Goal: Information Seeking & Learning: Learn about a topic

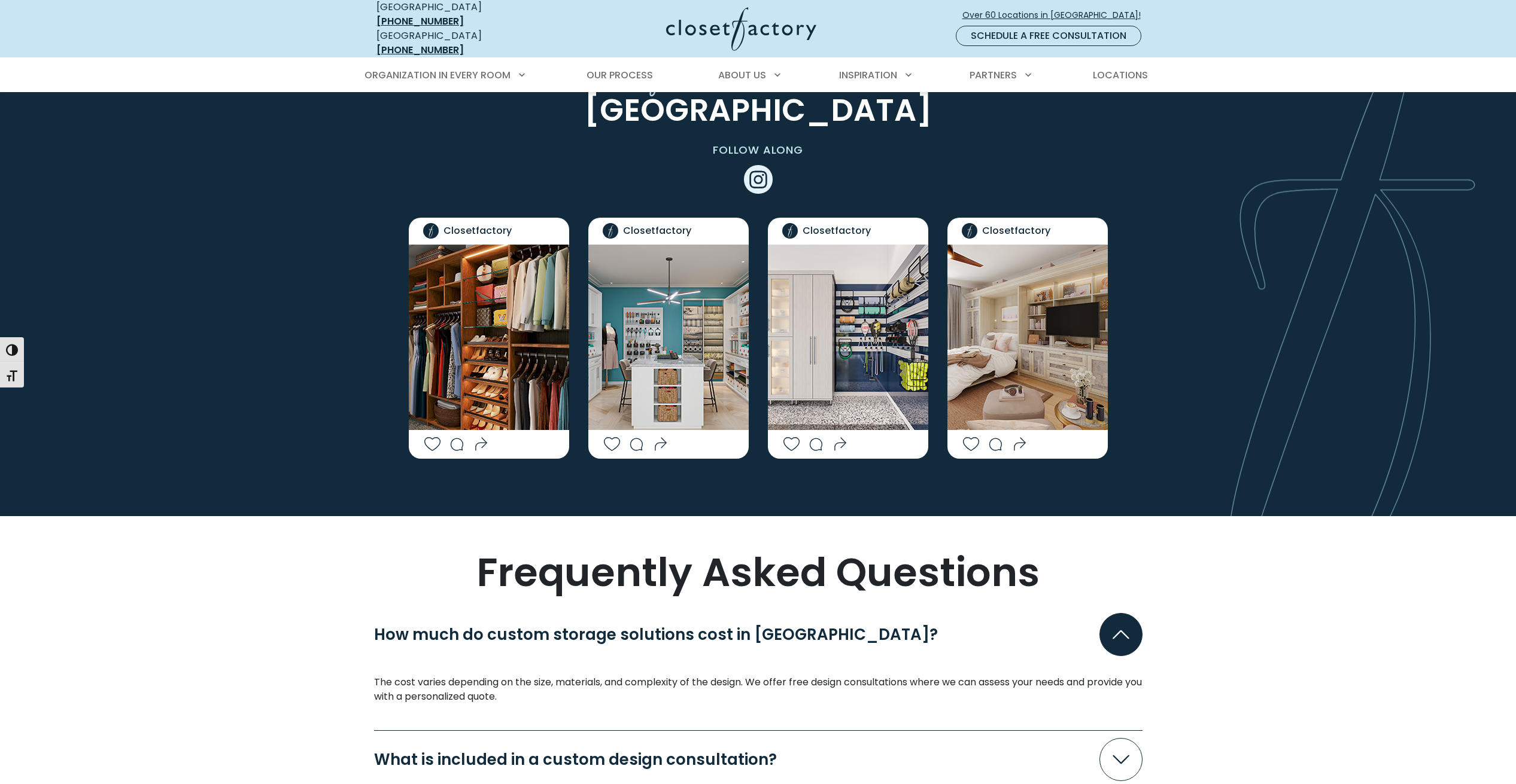
scroll to position [2871, 0]
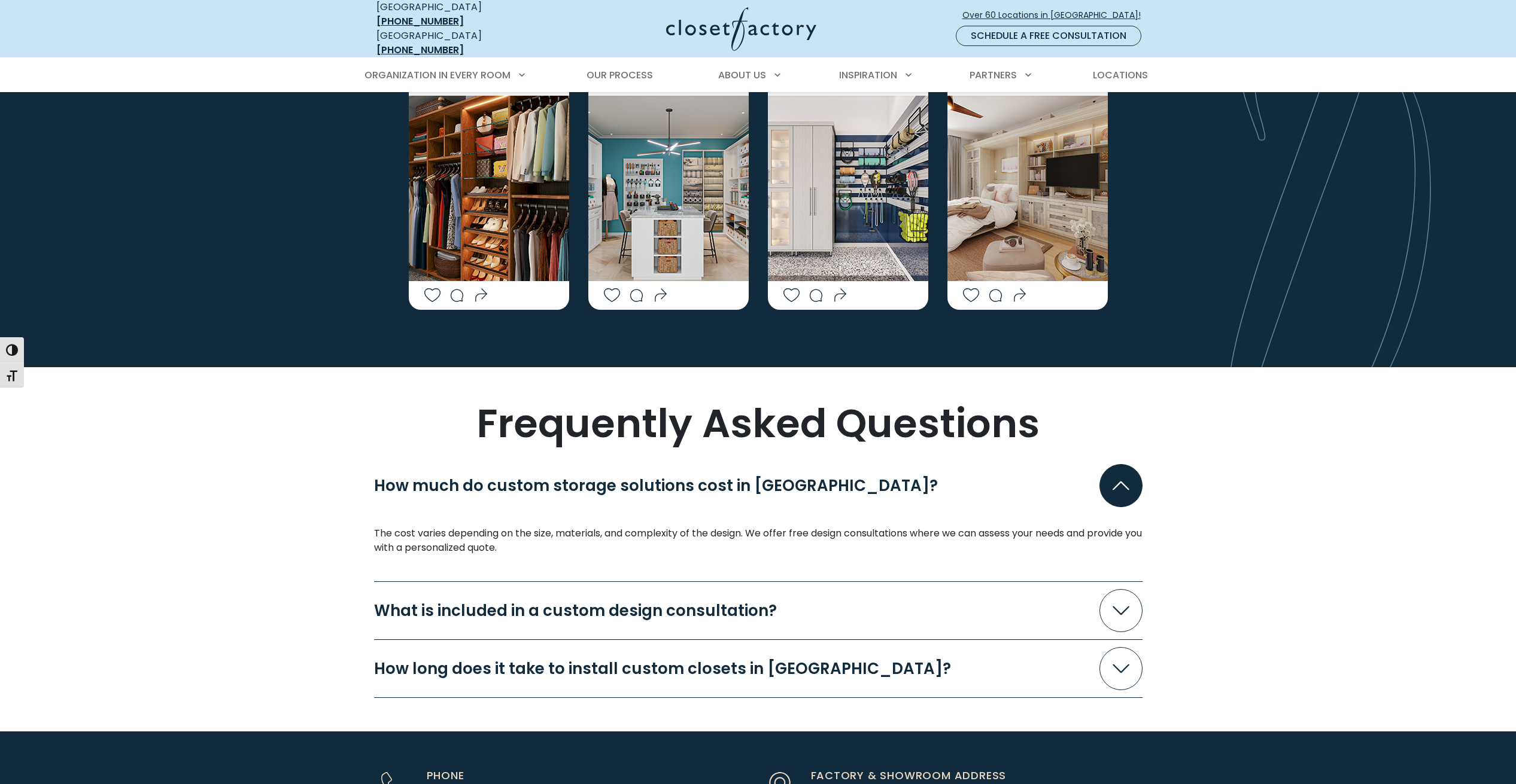
click at [667, 603] on div "What is included in a custom design consultation?" at bounding box center [580, 611] width 413 height 15
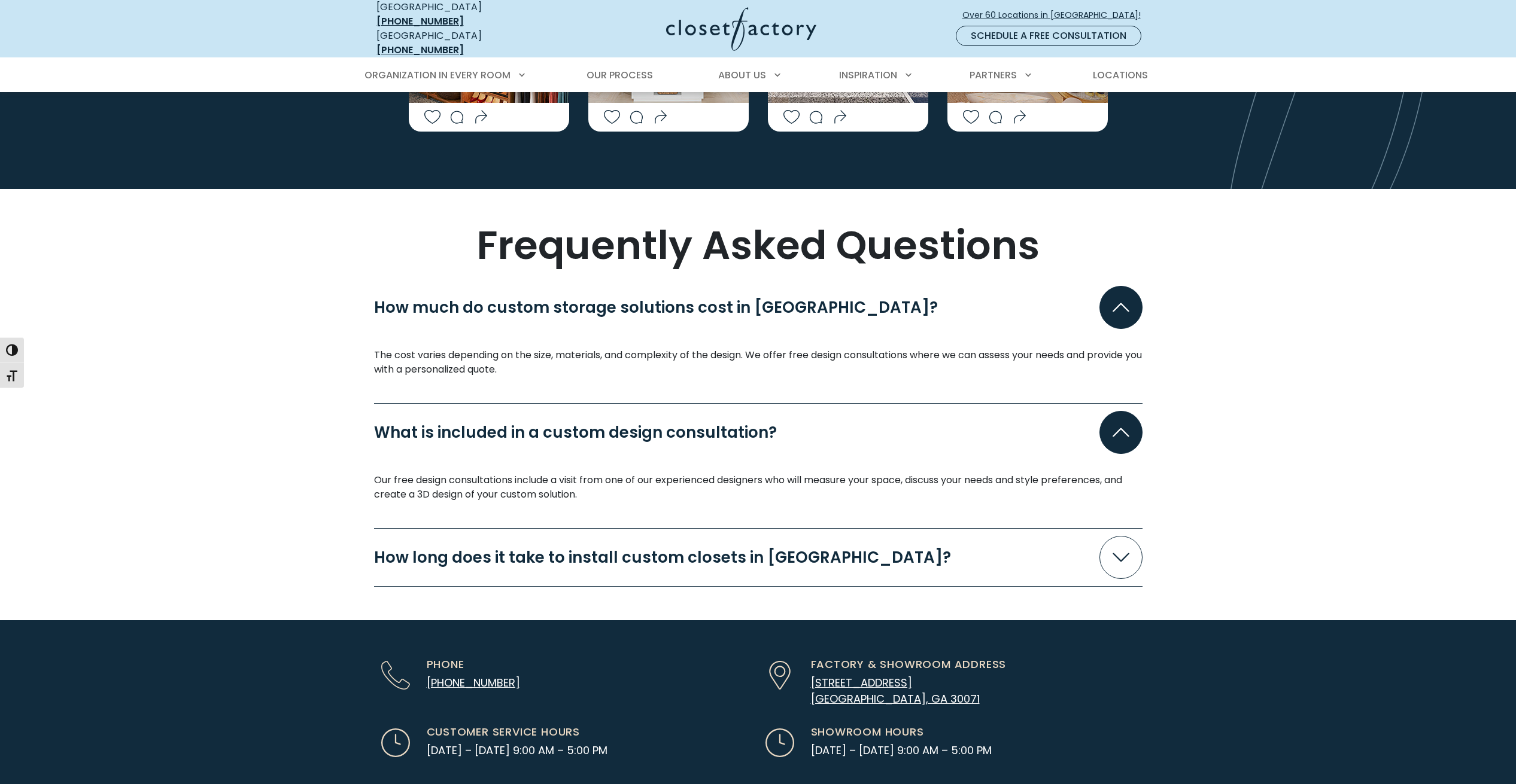
scroll to position [3051, 0]
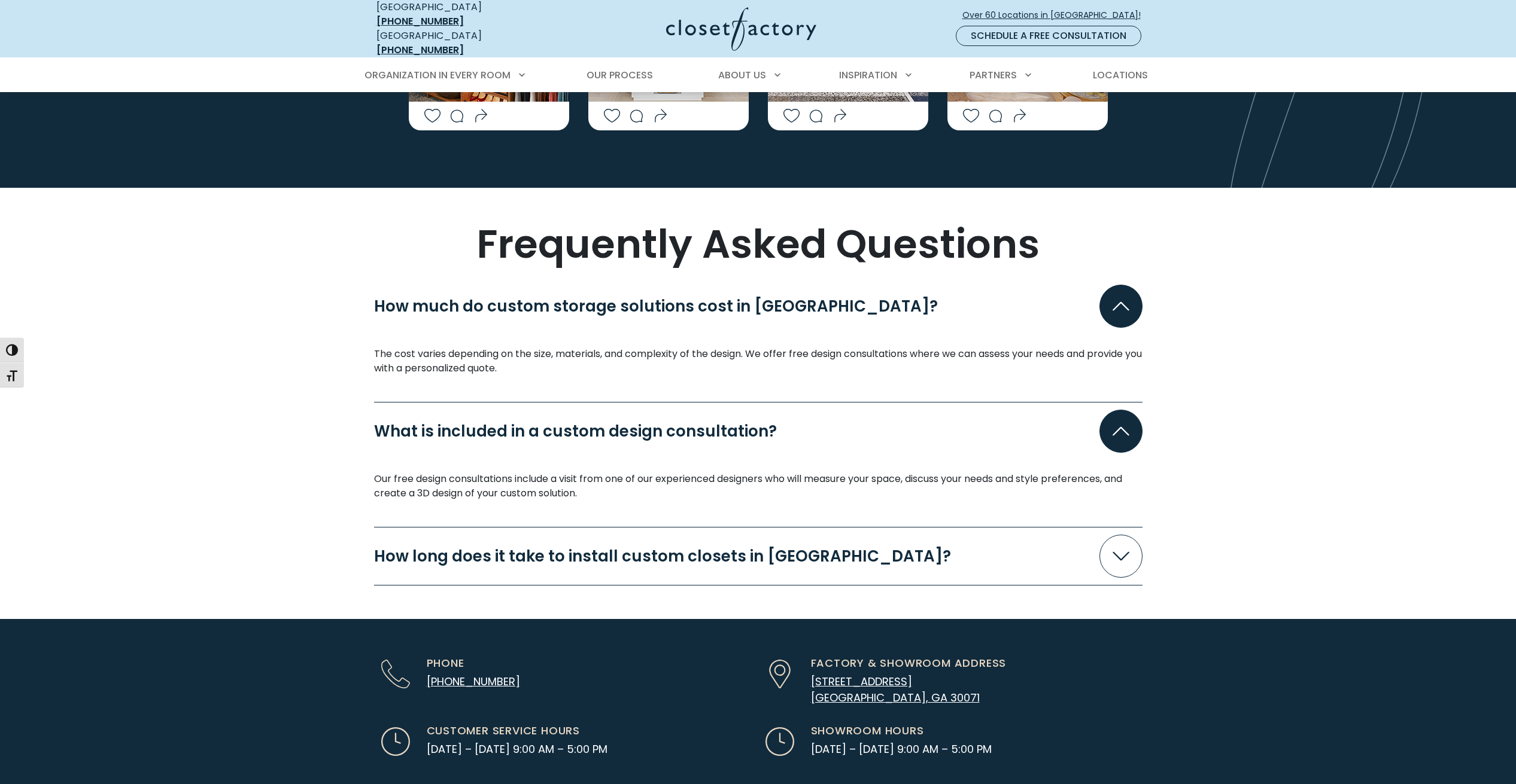
click at [580, 548] on div "How long does it take to install custom closets in Atlanta?" at bounding box center [667, 556] width 586 height 15
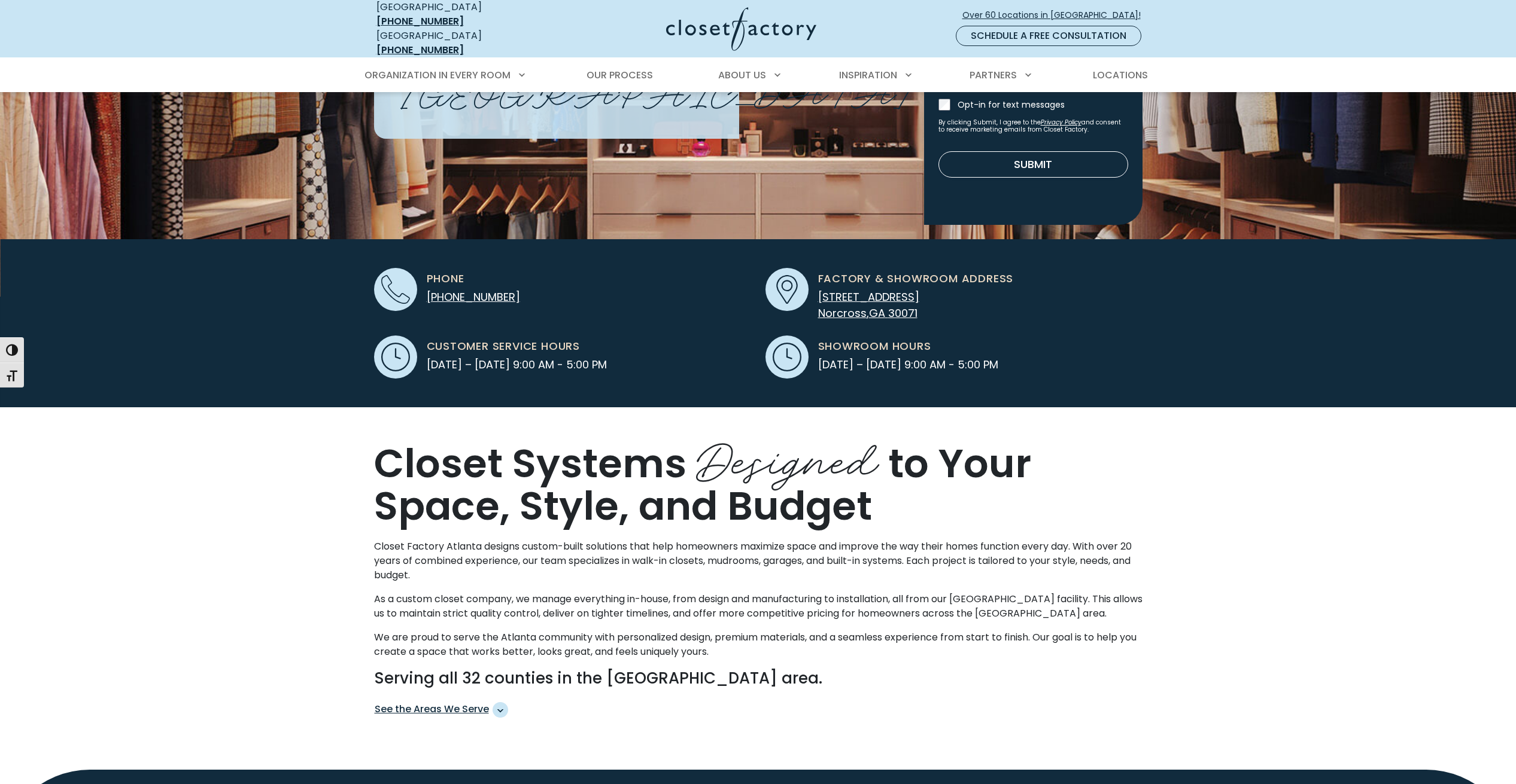
scroll to position [0, 0]
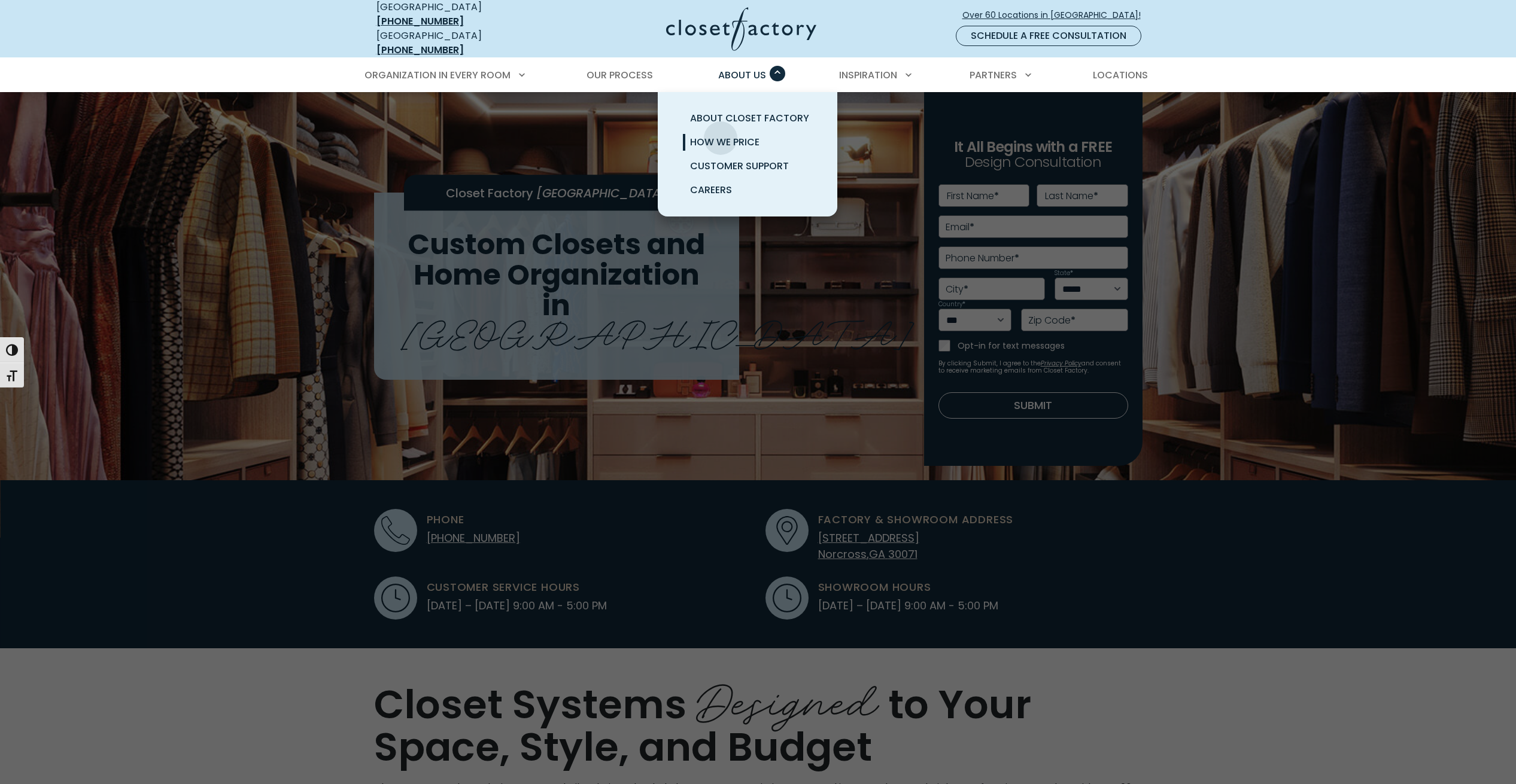
click at [720, 135] on span "How We Price" at bounding box center [725, 142] width 69 height 14
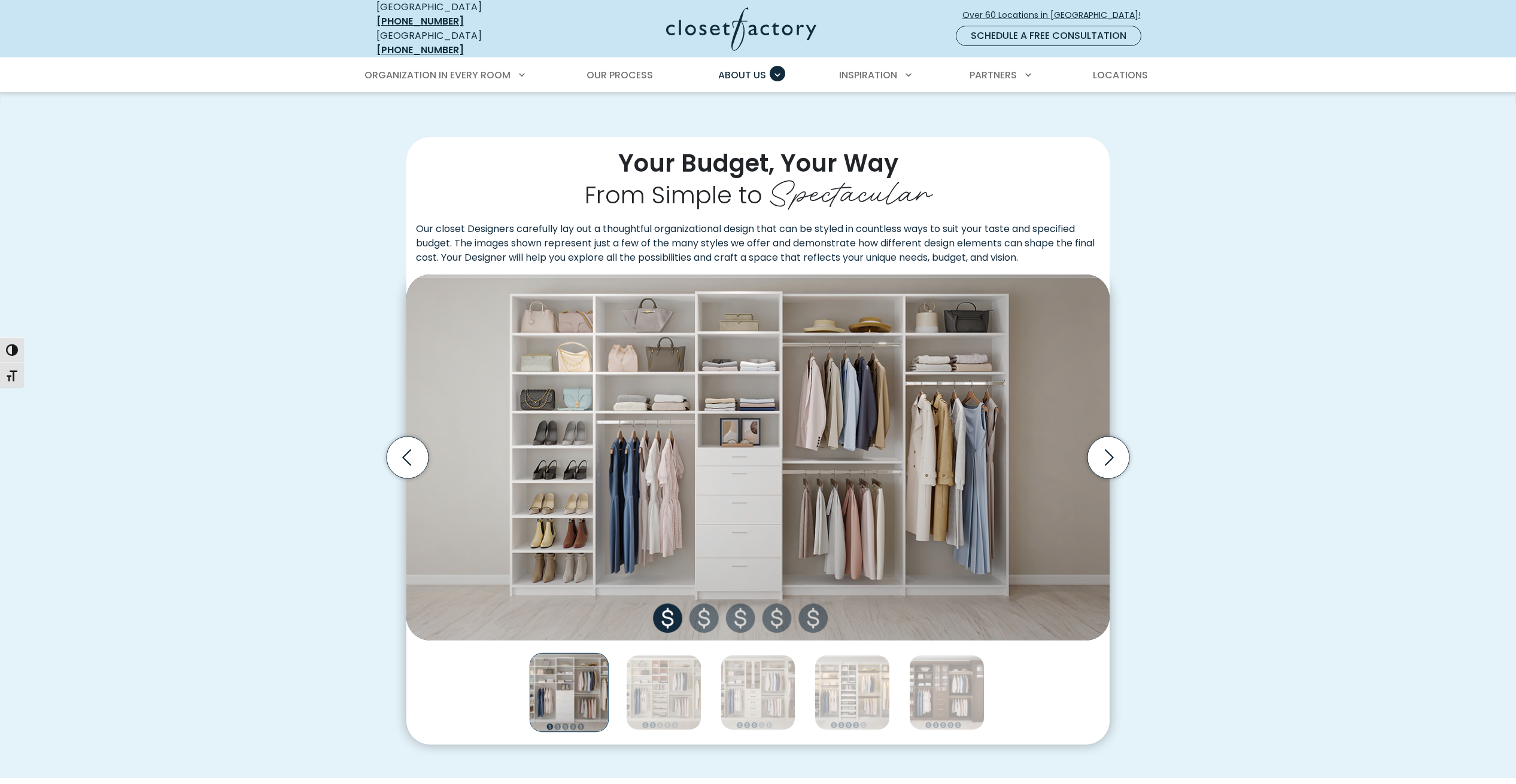
click at [714, 615] on img "Thumbnail Gallery" at bounding box center [758, 457] width 703 height 366
click at [641, 686] on img "Thumbnail Gallery" at bounding box center [664, 693] width 75 height 75
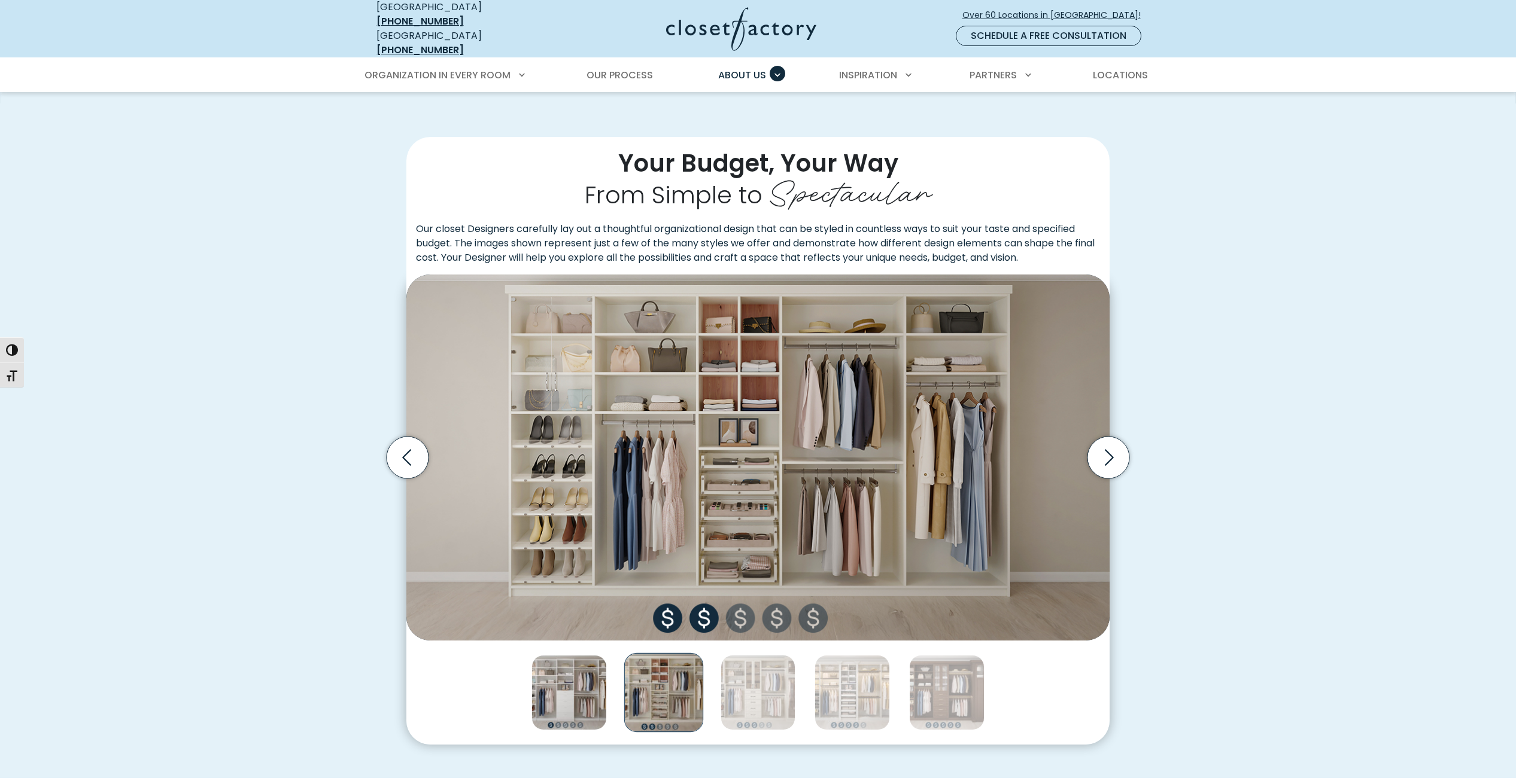
click at [561, 684] on img "Thumbnail Gallery" at bounding box center [569, 693] width 75 height 75
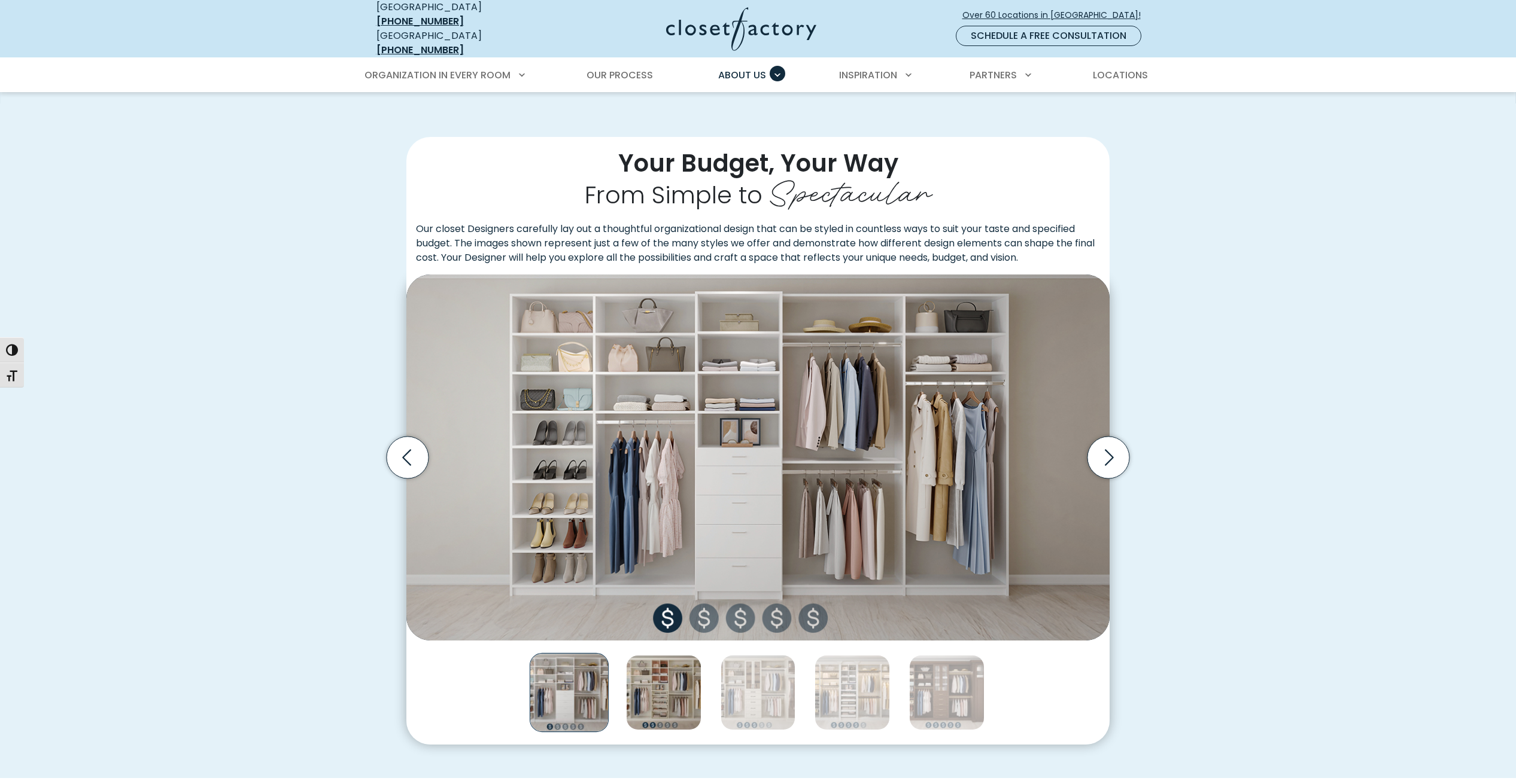
click at [660, 693] on img "Thumbnail Gallery" at bounding box center [664, 693] width 75 height 75
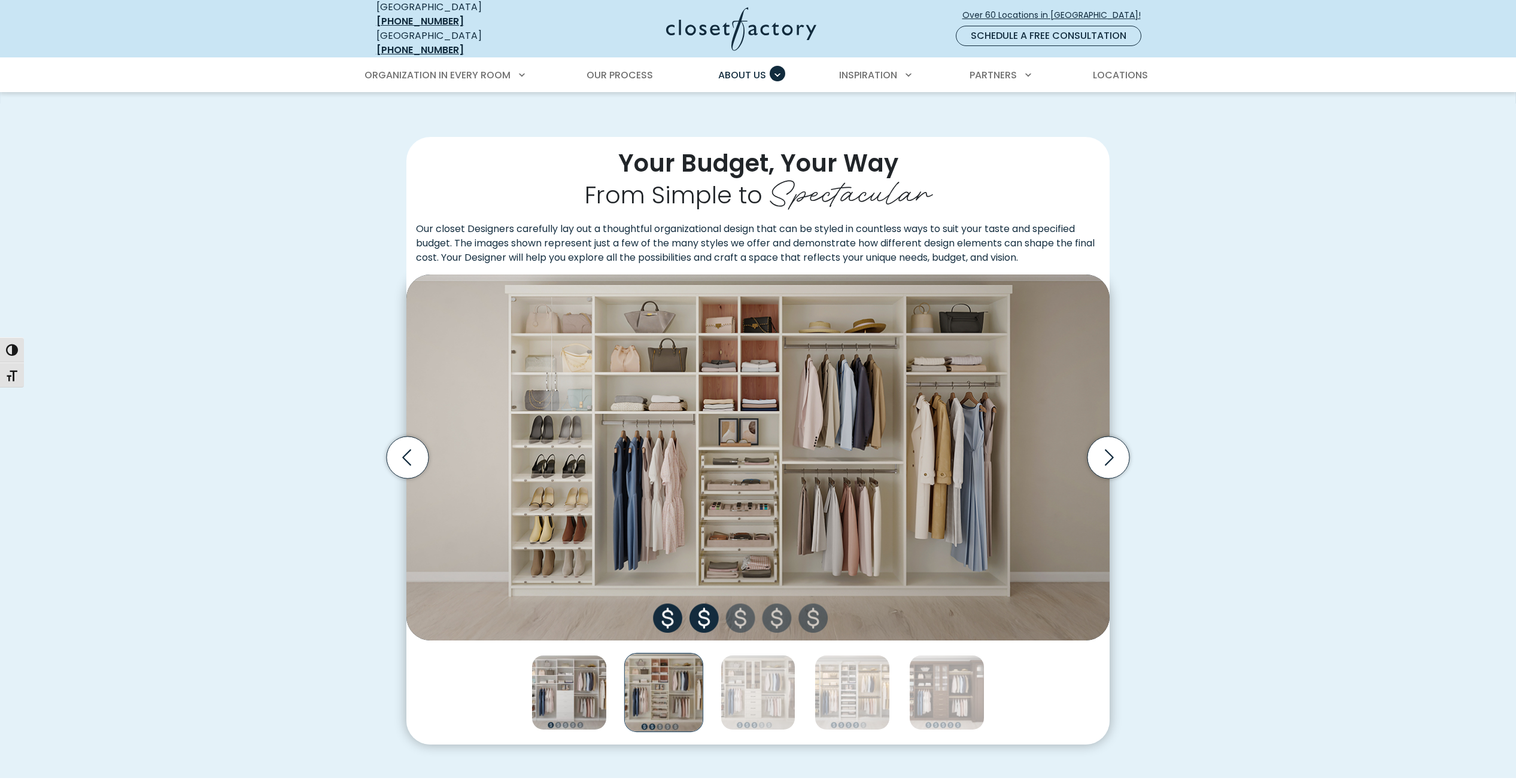
click at [582, 690] on img "Thumbnail Gallery" at bounding box center [569, 693] width 75 height 75
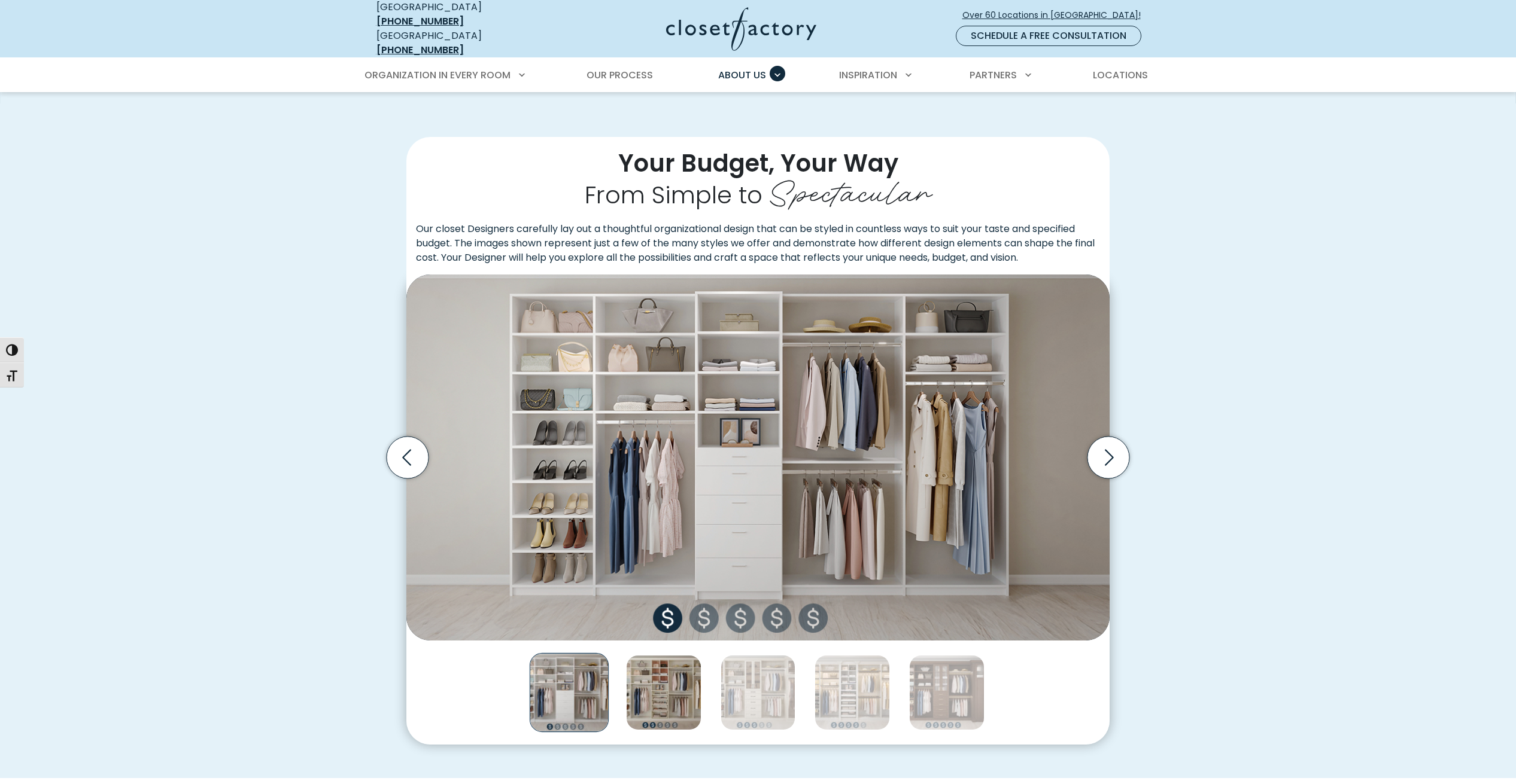
click at [655, 698] on img "Thumbnail Gallery" at bounding box center [664, 693] width 75 height 75
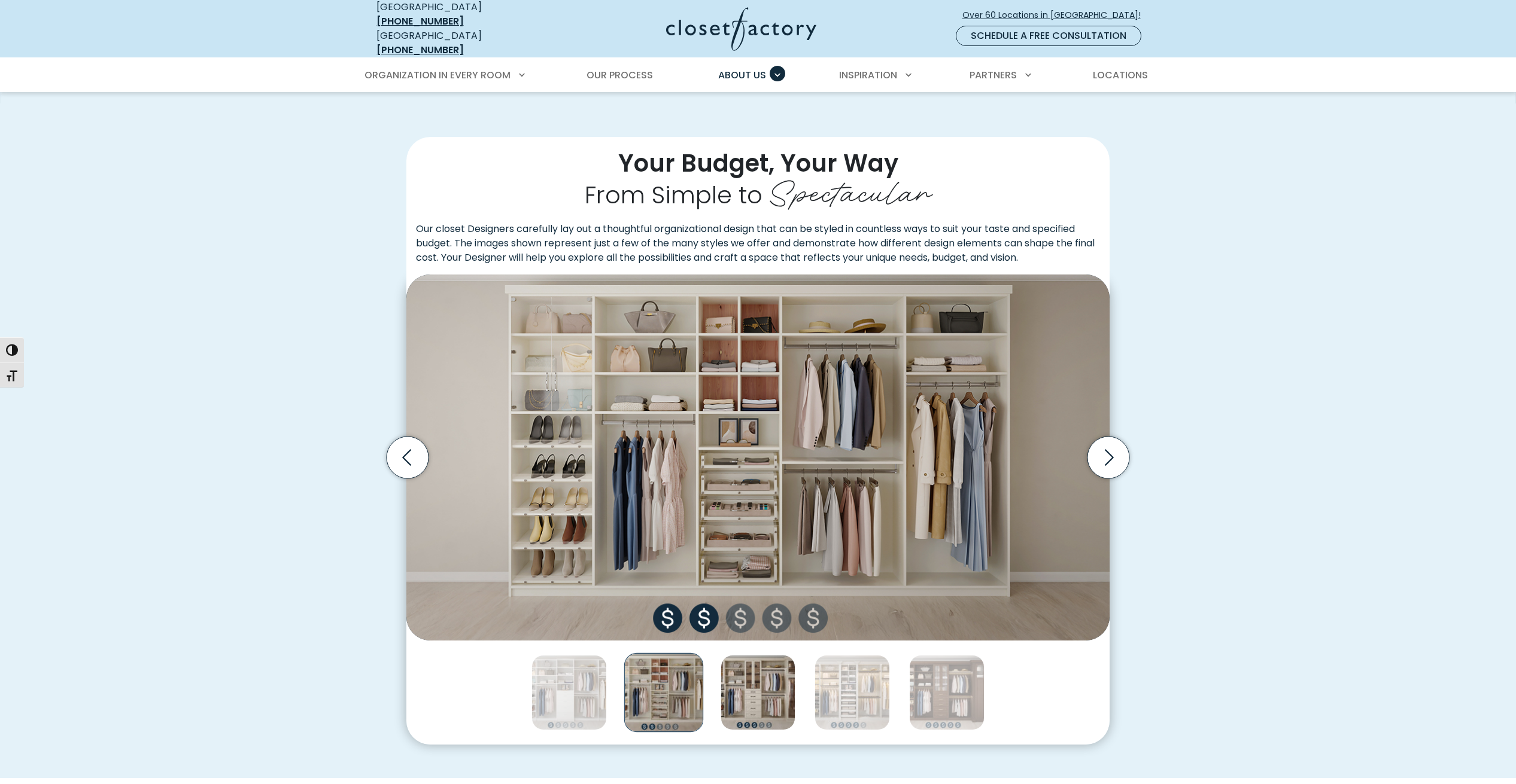
click at [730, 691] on img "Thumbnail Gallery" at bounding box center [758, 693] width 75 height 75
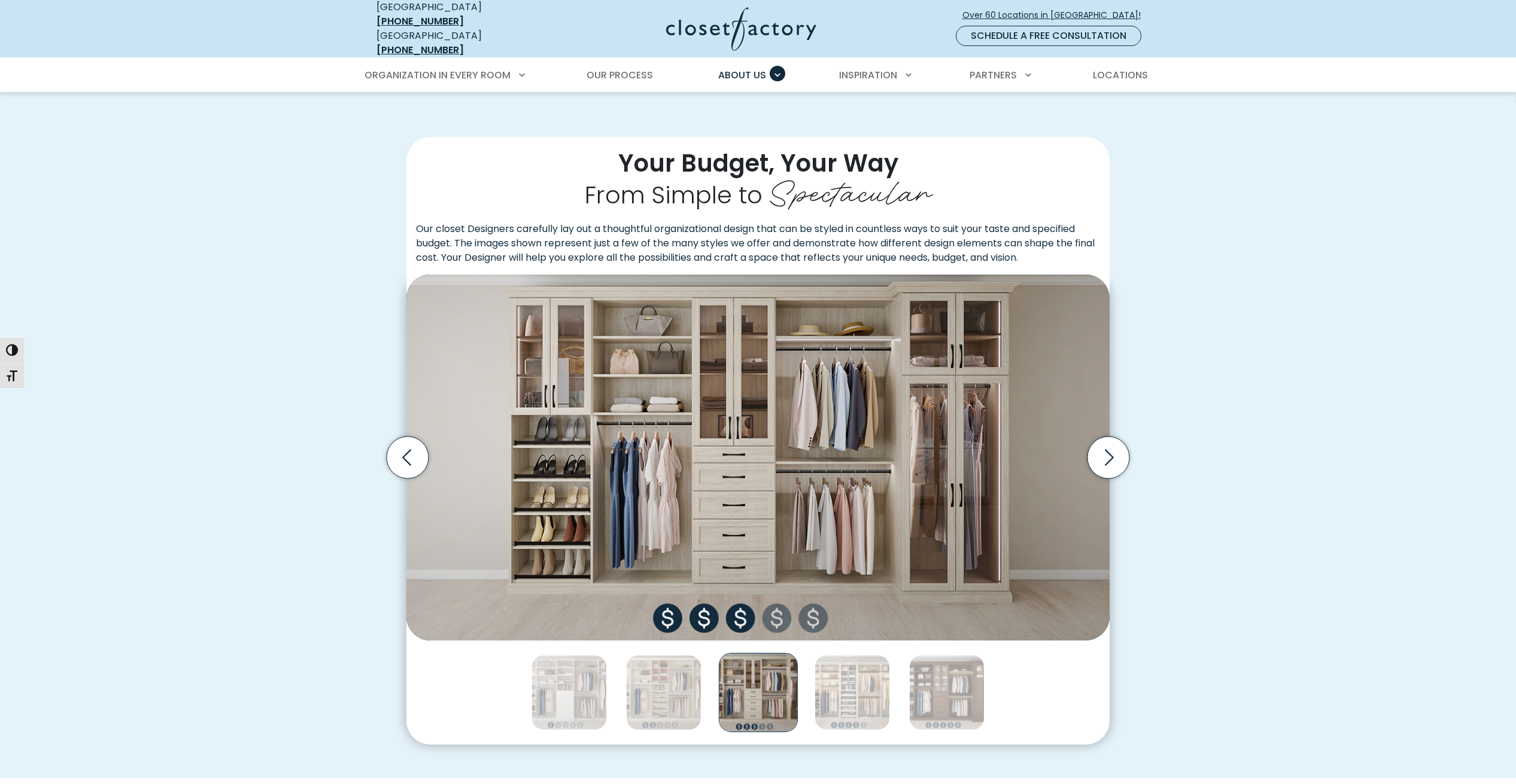
click at [808, 689] on div "Thumbnail Gallery" at bounding box center [758, 693] width 703 height 104
click at [848, 685] on img "Thumbnail Gallery" at bounding box center [852, 693] width 75 height 75
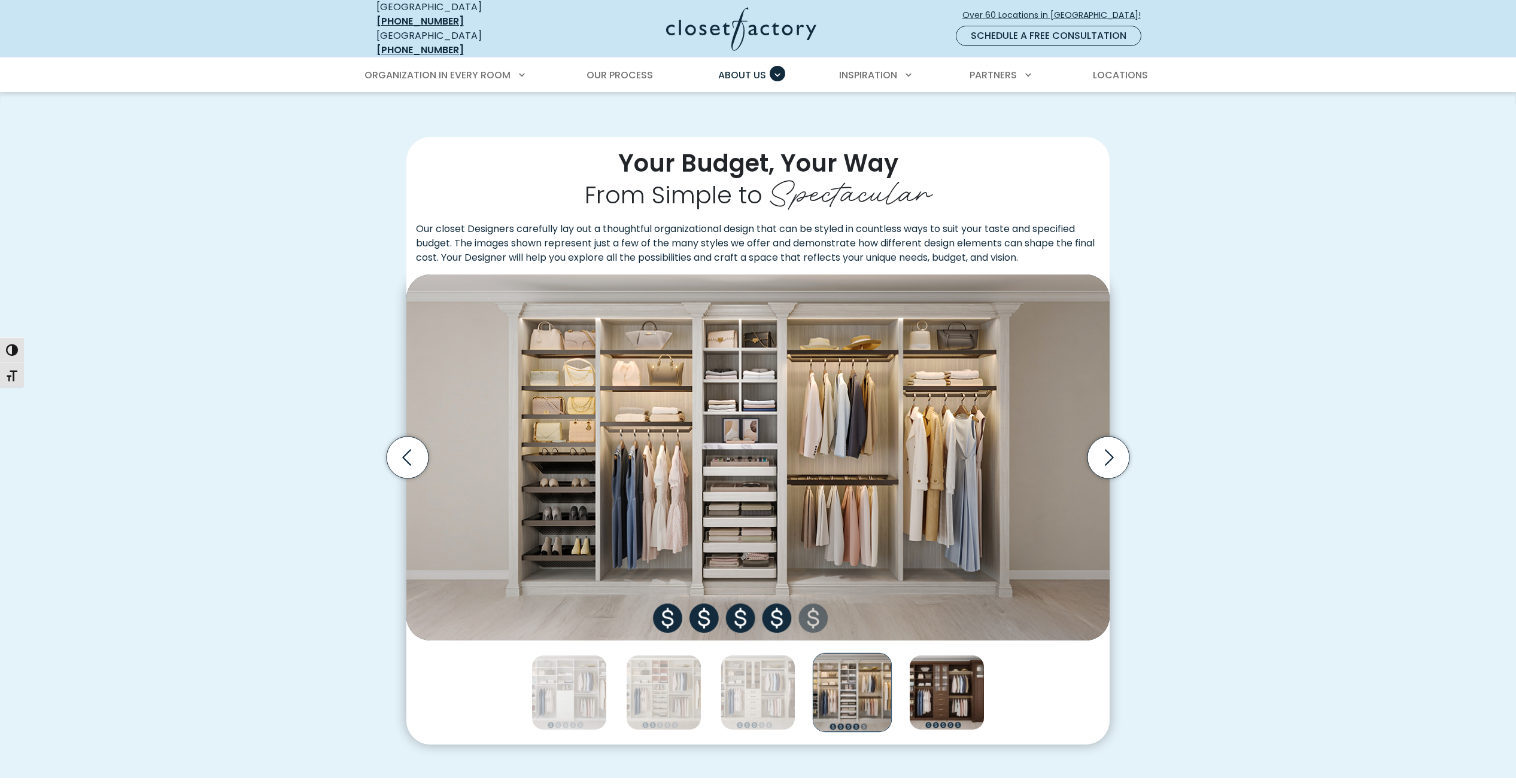
click at [949, 702] on img "Thumbnail Gallery" at bounding box center [947, 693] width 75 height 75
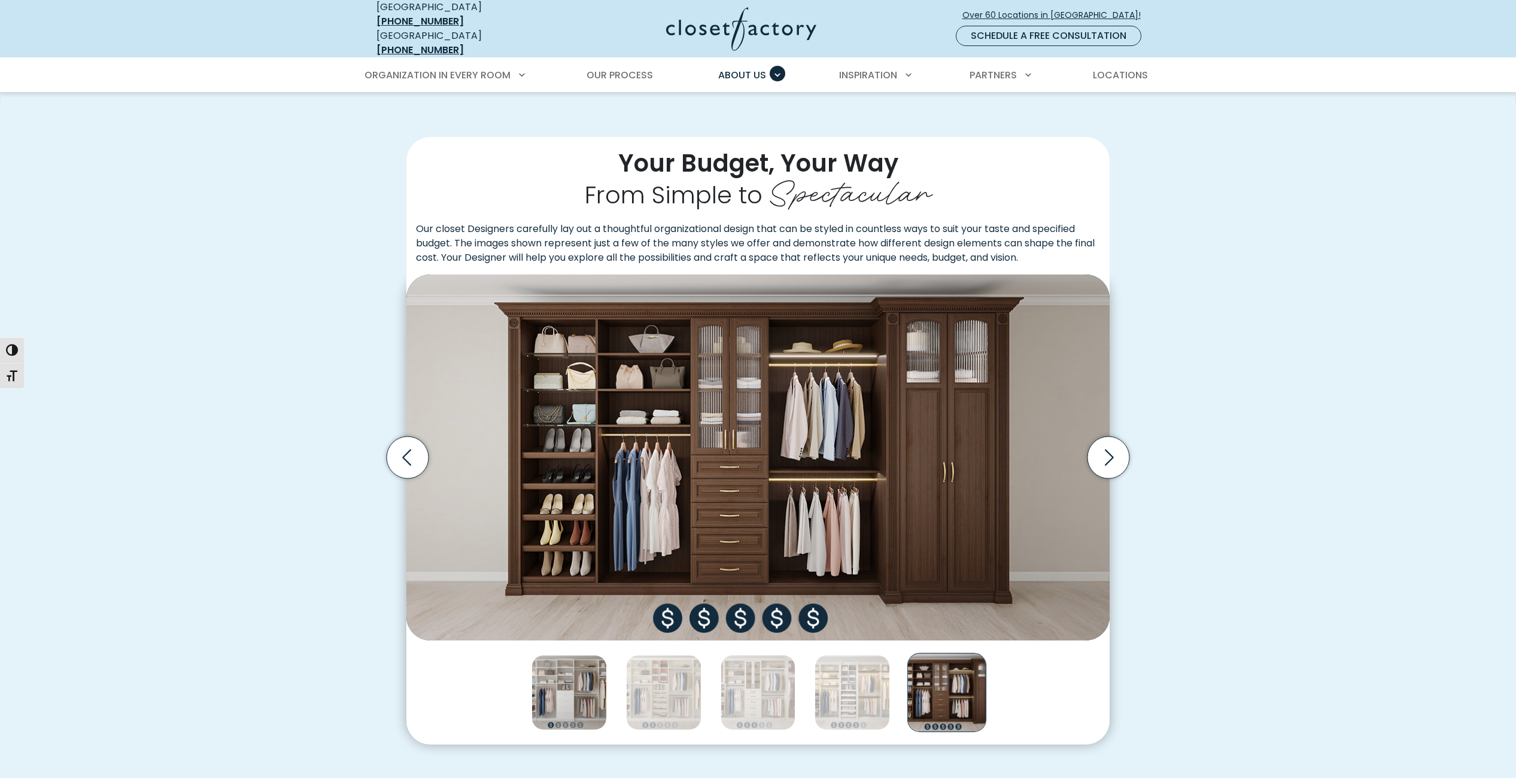
click at [563, 676] on img "Thumbnail Gallery" at bounding box center [569, 693] width 75 height 75
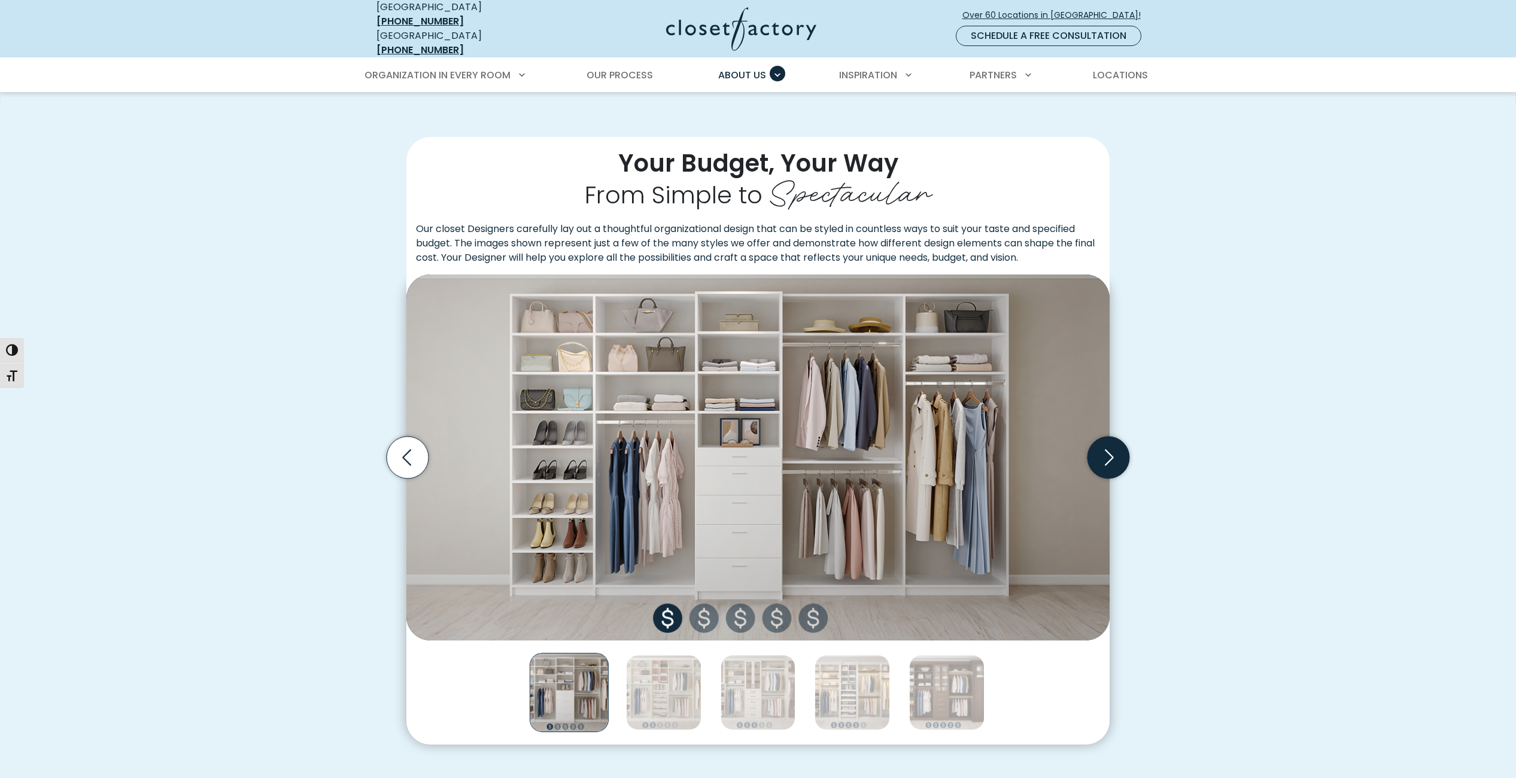
drag, startPoint x: 1130, startPoint y: 446, endPoint x: 1125, endPoint y: 452, distance: 7.8
click at [1130, 447] on icon "Next slide" at bounding box center [1108, 458] width 51 height 51
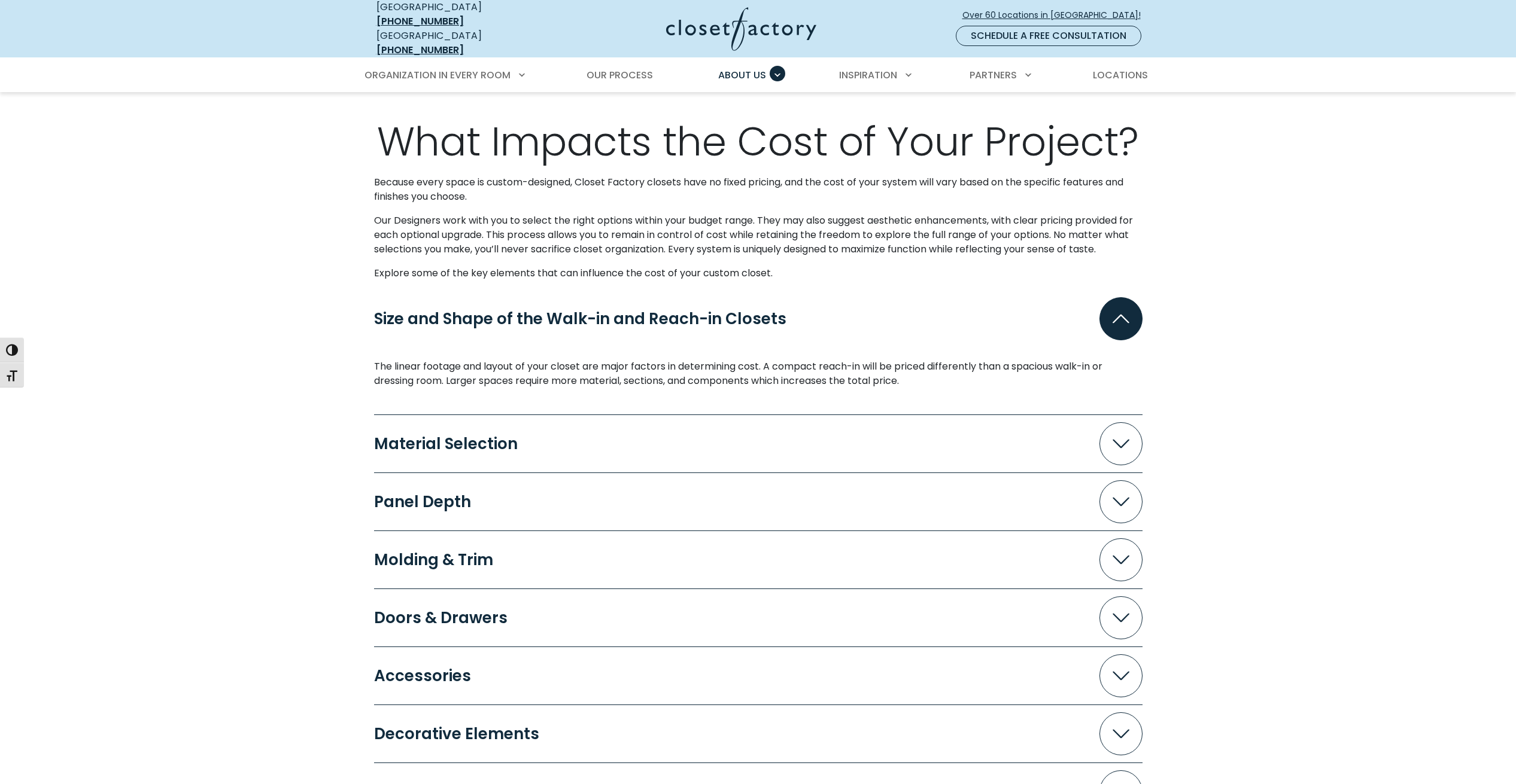
scroll to position [957, 0]
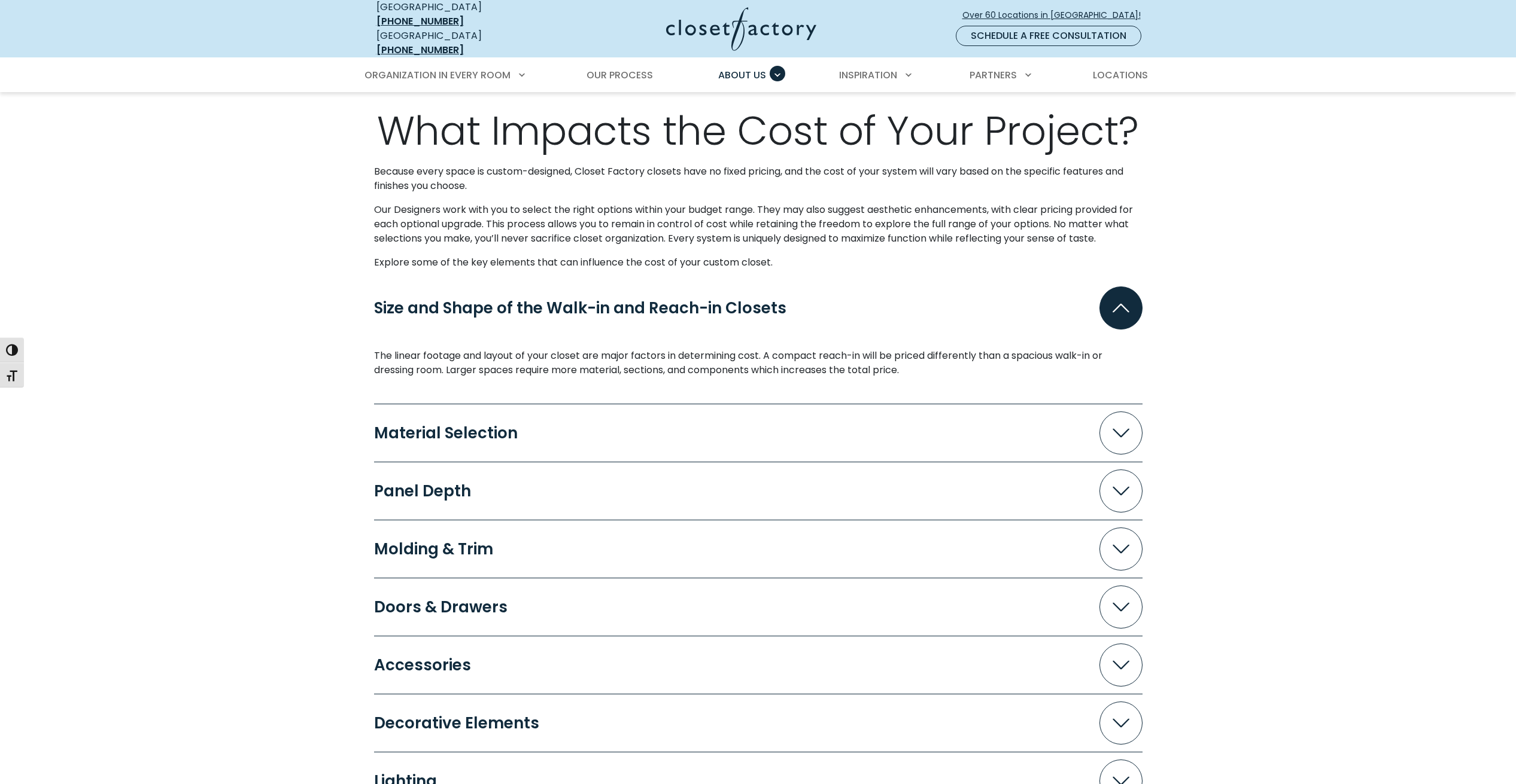
click at [1121, 487] on icon "Accordion" at bounding box center [1121, 491] width 17 height 9
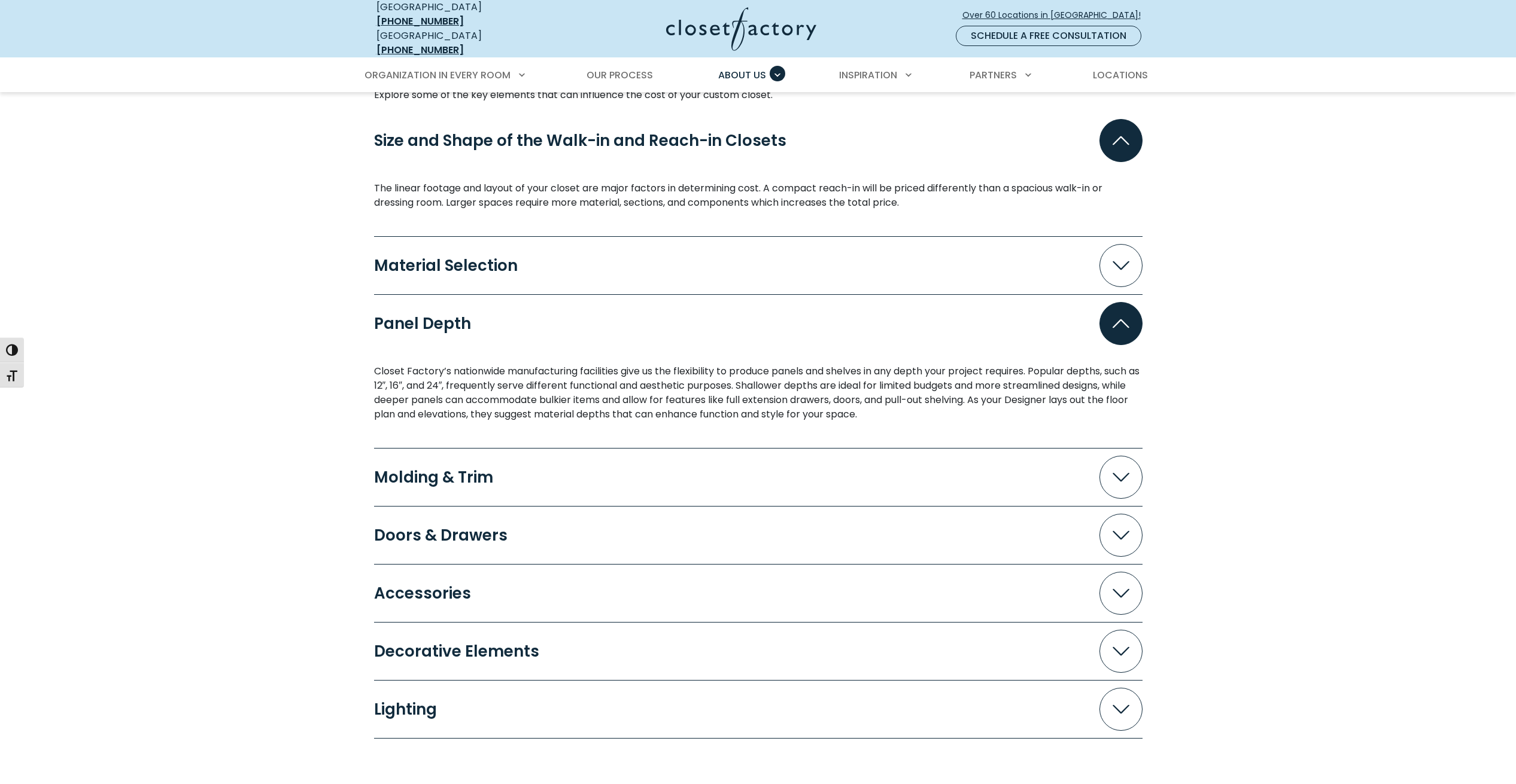
scroll to position [1196, 0]
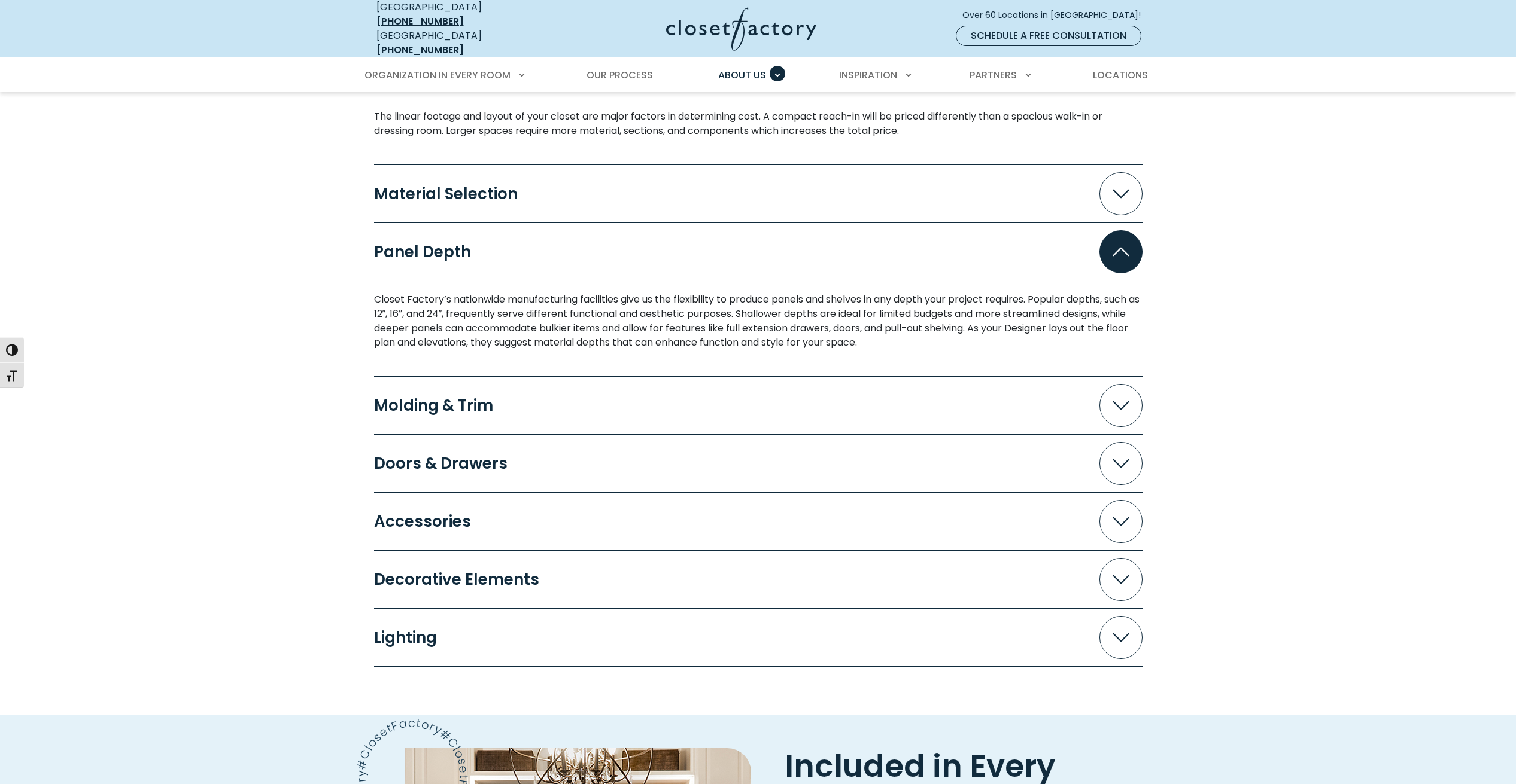
click at [1112, 410] on span "Accordion" at bounding box center [1121, 406] width 43 height 43
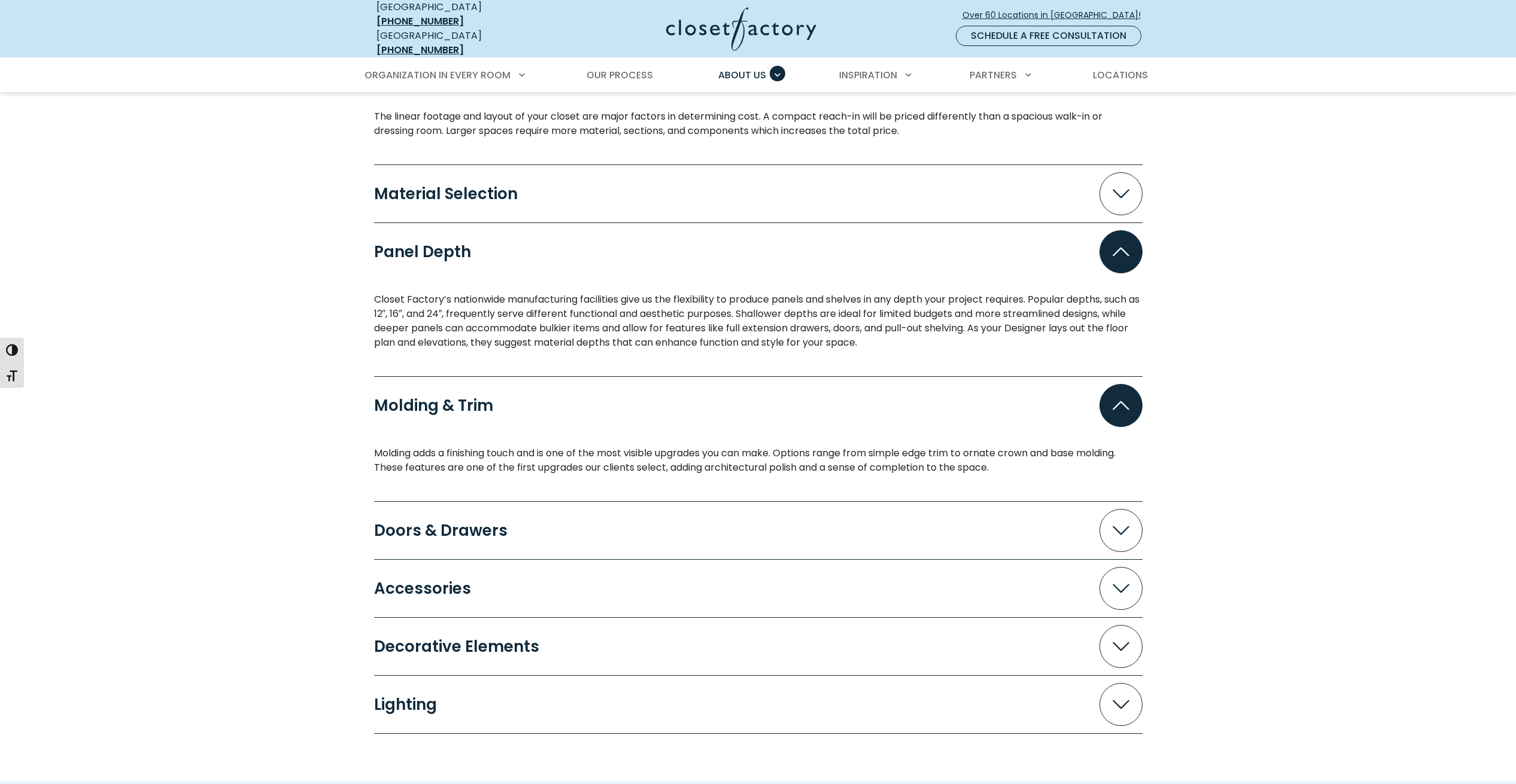
click at [1133, 528] on span "Accordion" at bounding box center [1121, 530] width 43 height 43
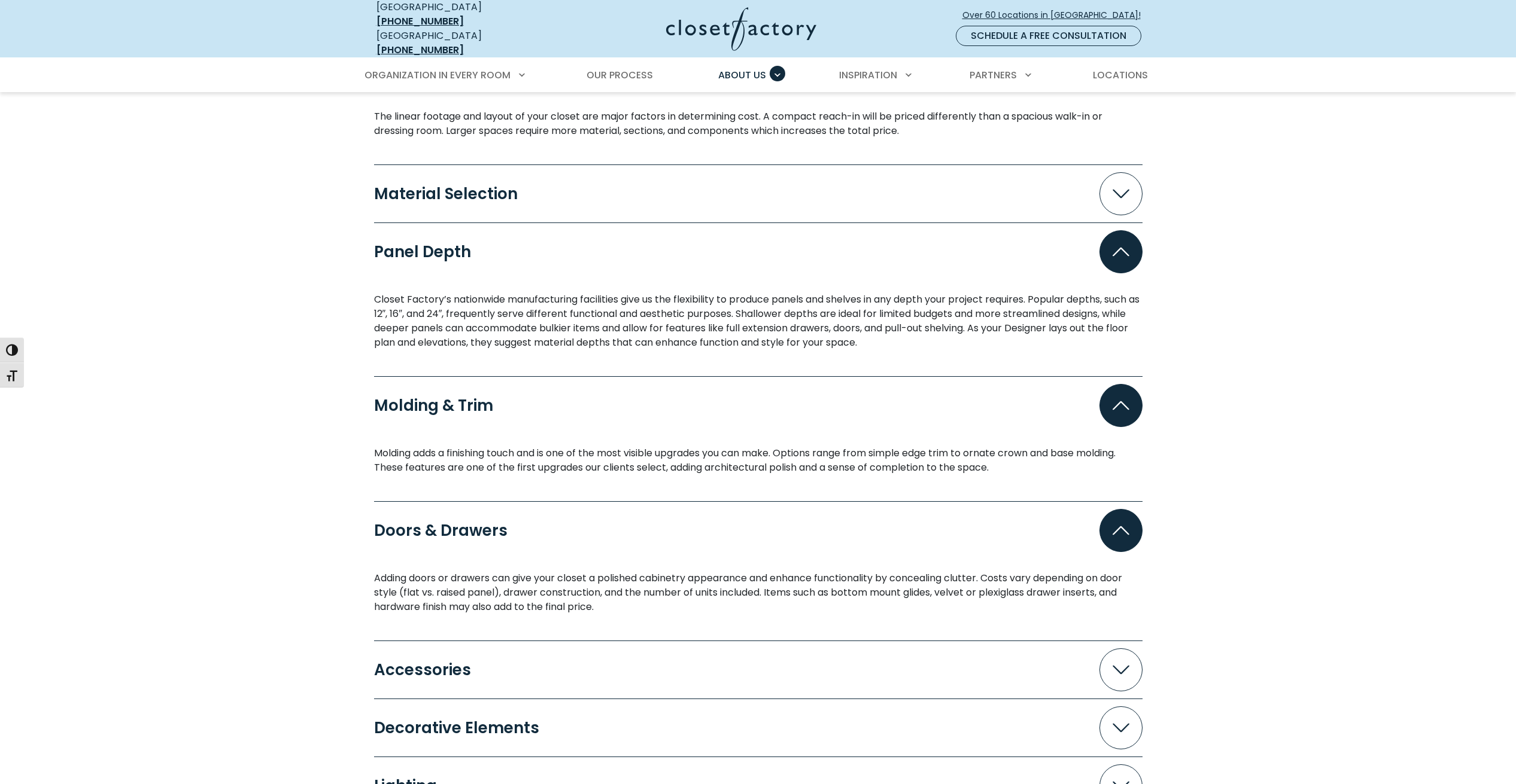
click at [1142, 664] on span "Accordion" at bounding box center [1121, 670] width 43 height 43
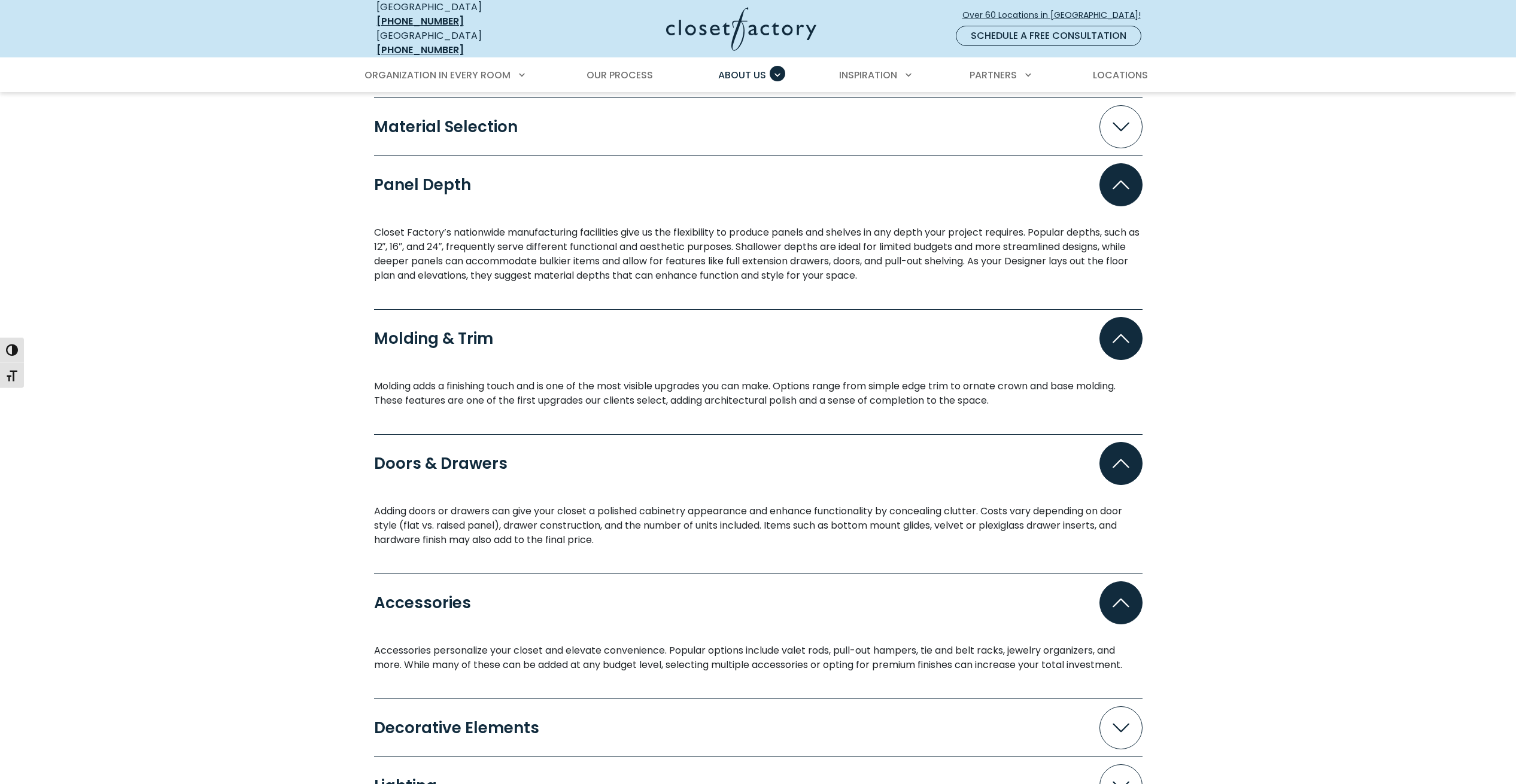
scroll to position [1376, 0]
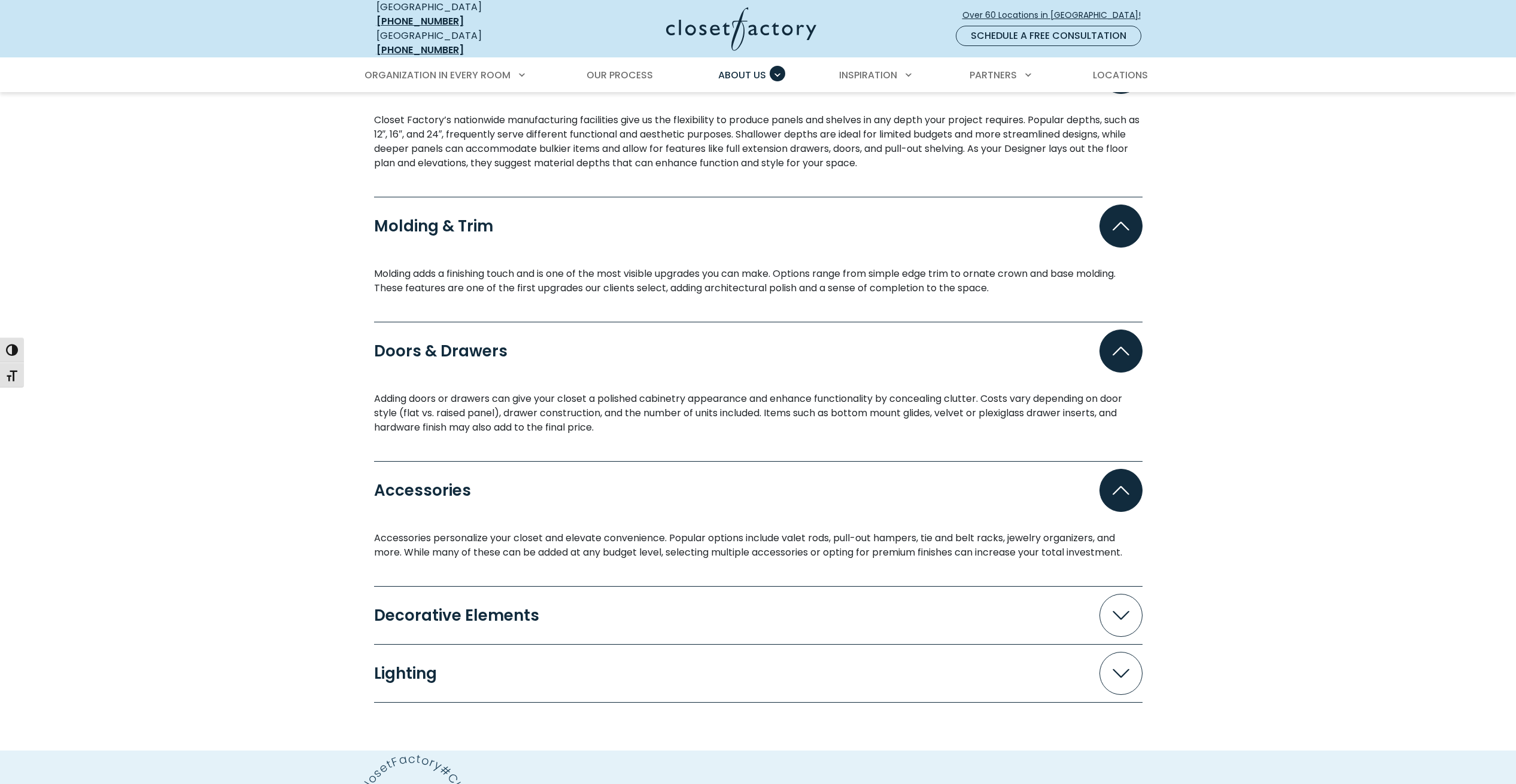
click at [1119, 622] on span "Accordion" at bounding box center [1121, 615] width 43 height 43
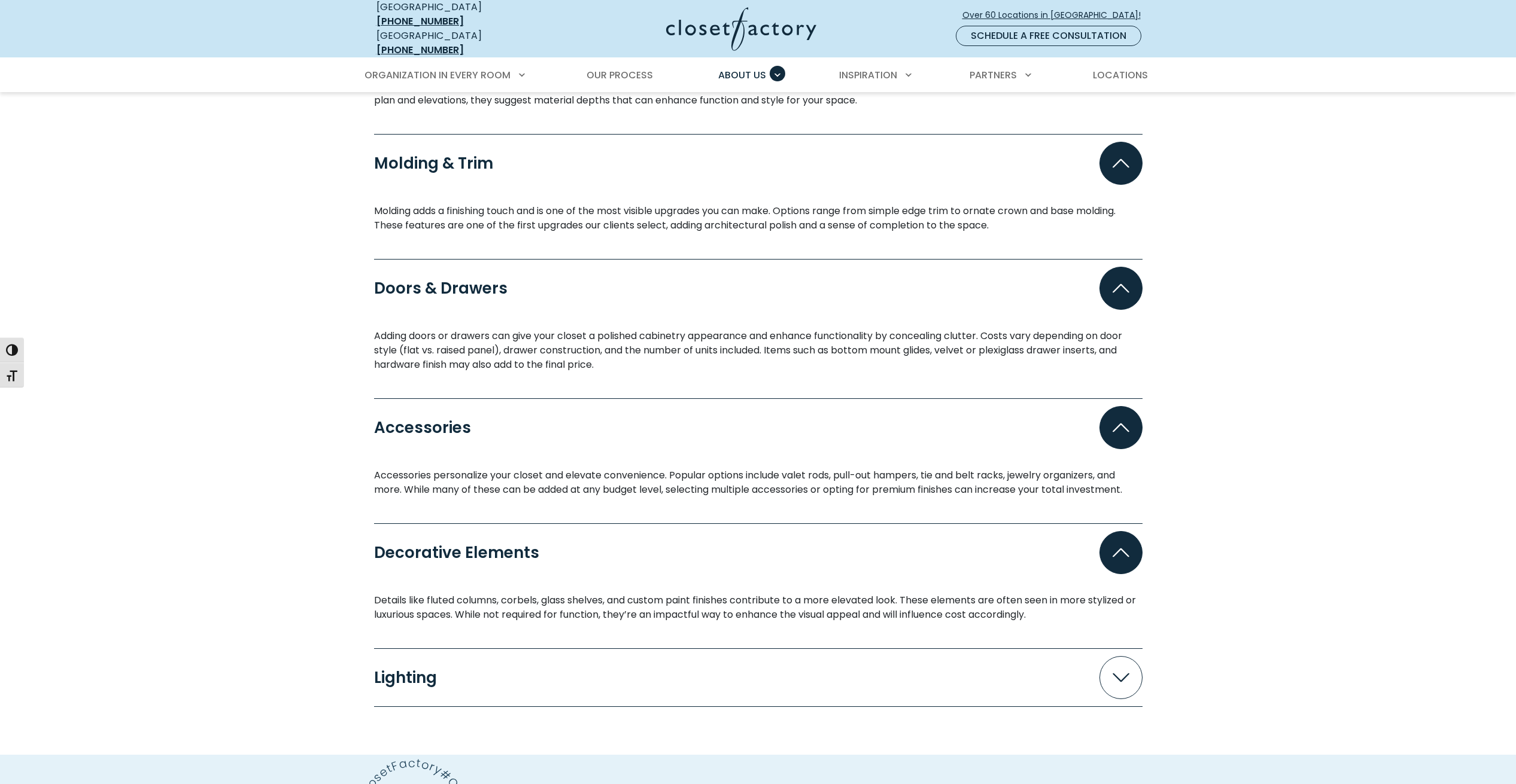
scroll to position [1555, 0]
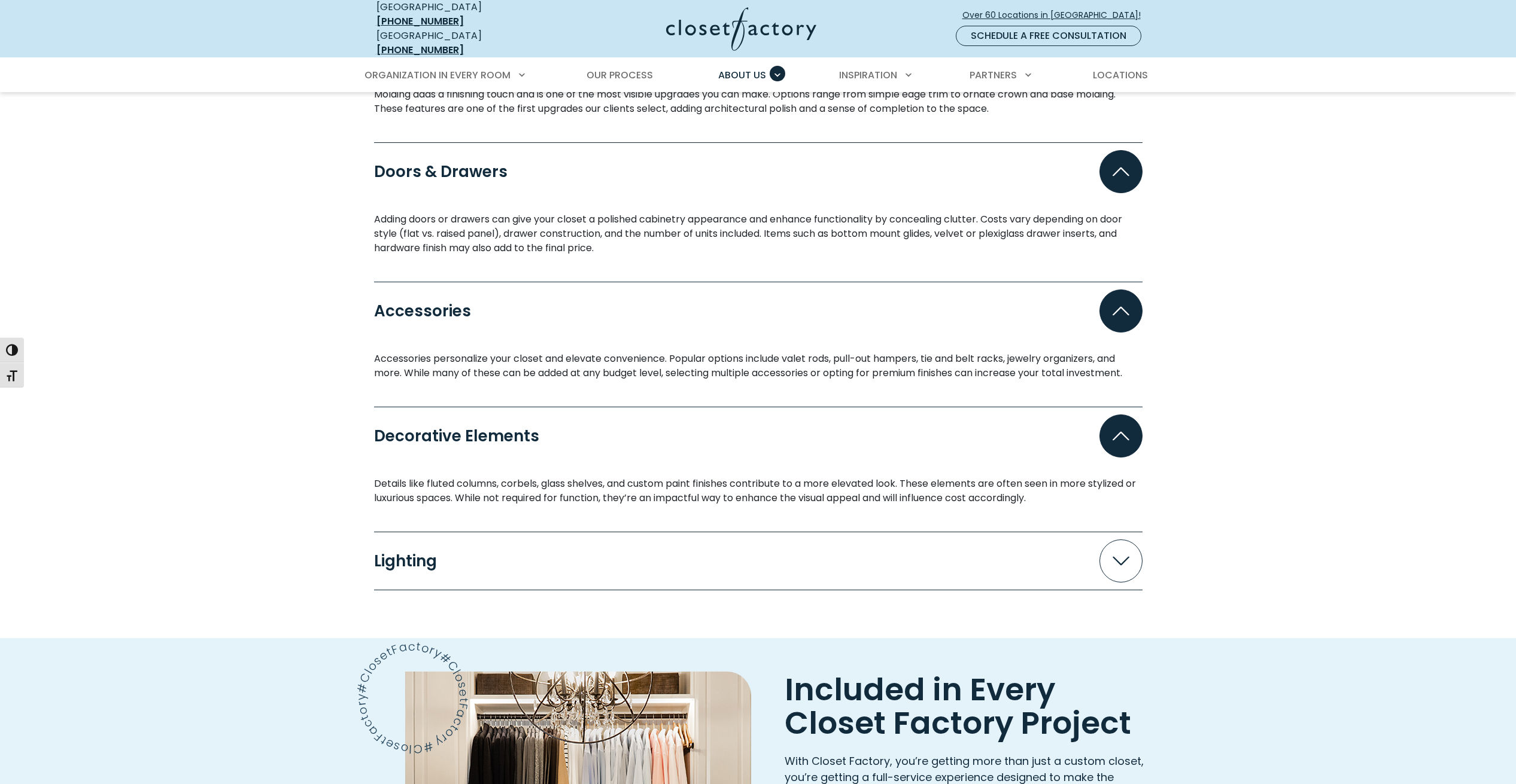
click at [1132, 543] on span "Accordion" at bounding box center [1121, 561] width 43 height 43
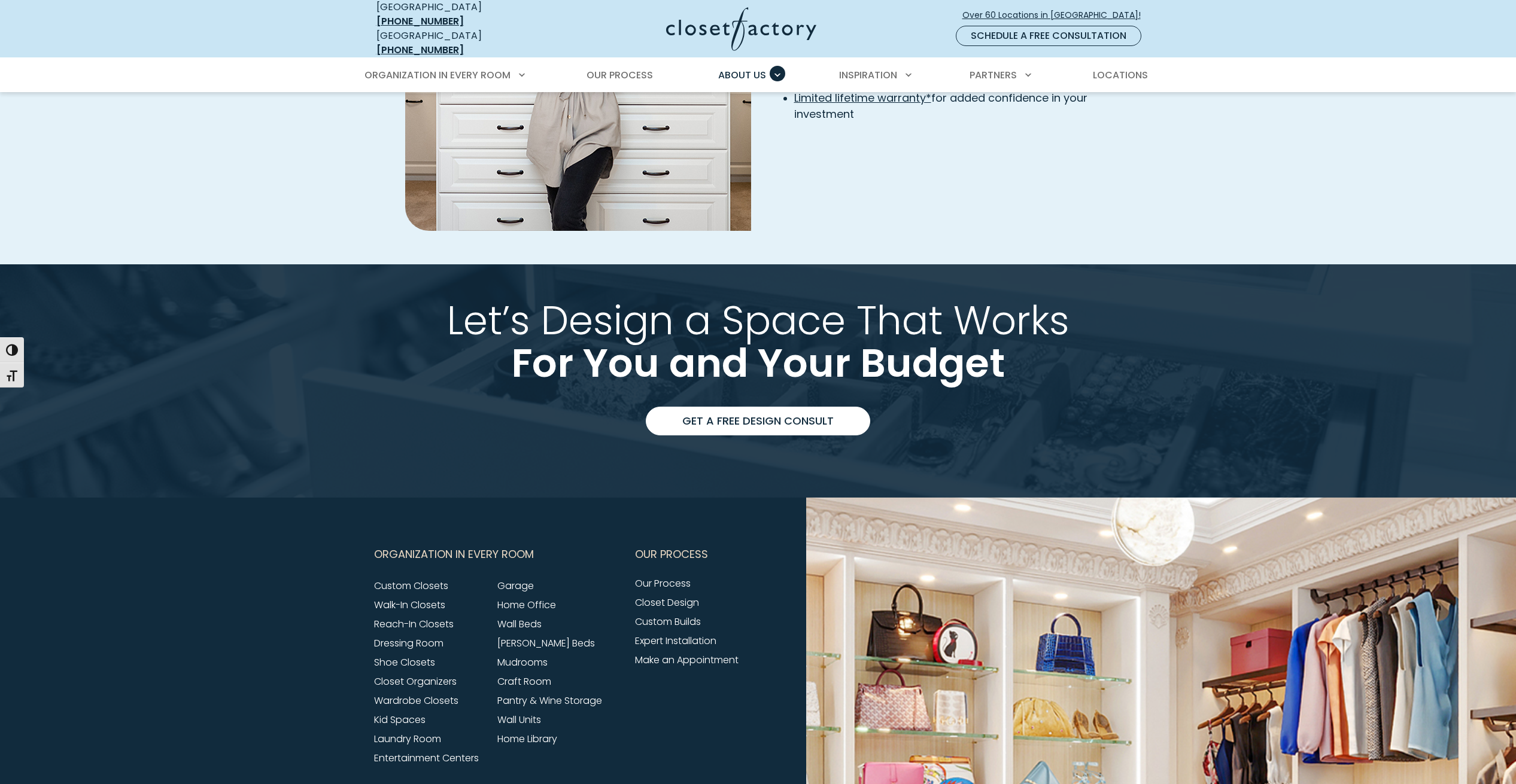
scroll to position [2632, 0]
